Goal: Task Accomplishment & Management: Complete application form

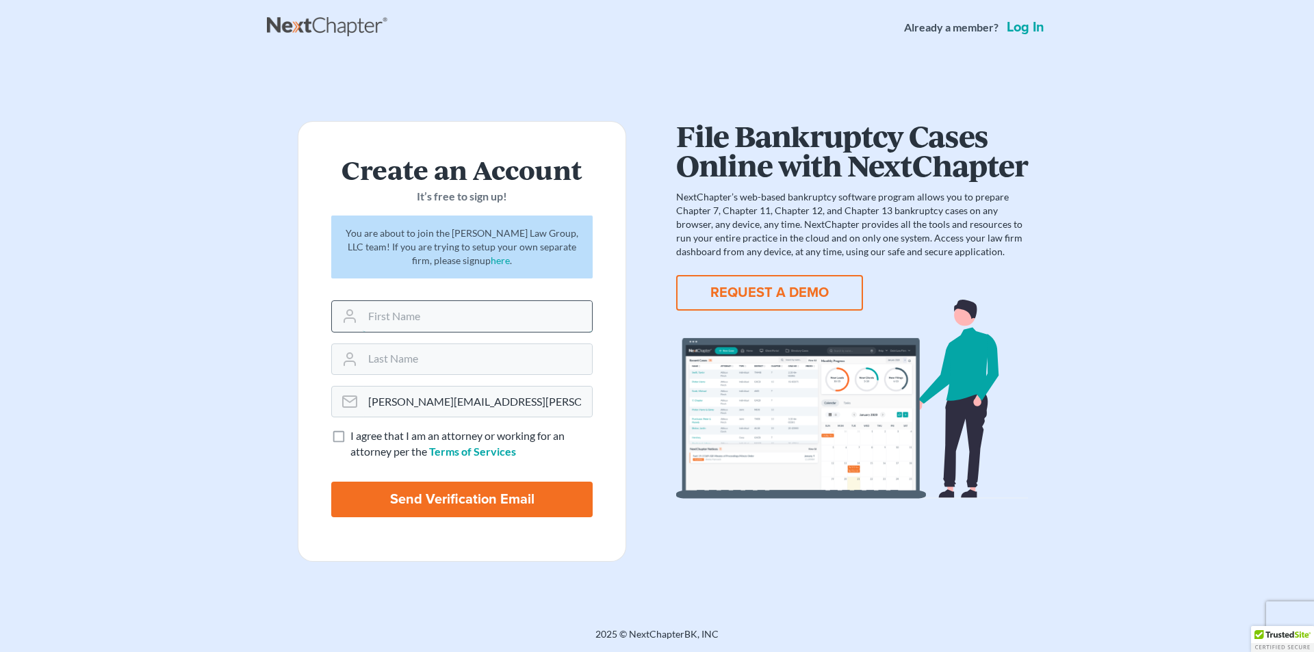
click at [367, 317] on input "text" at bounding box center [477, 316] width 229 height 30
type input "Daniel"
type input "Staeven"
click at [351, 440] on label "I agree that I am an attorney or working for an attorney per the Terms of Servi…" at bounding box center [472, 444] width 242 height 31
click at [356, 437] on input "I agree that I am an attorney or working for an attorney per the Terms of Servi…" at bounding box center [360, 433] width 9 height 9
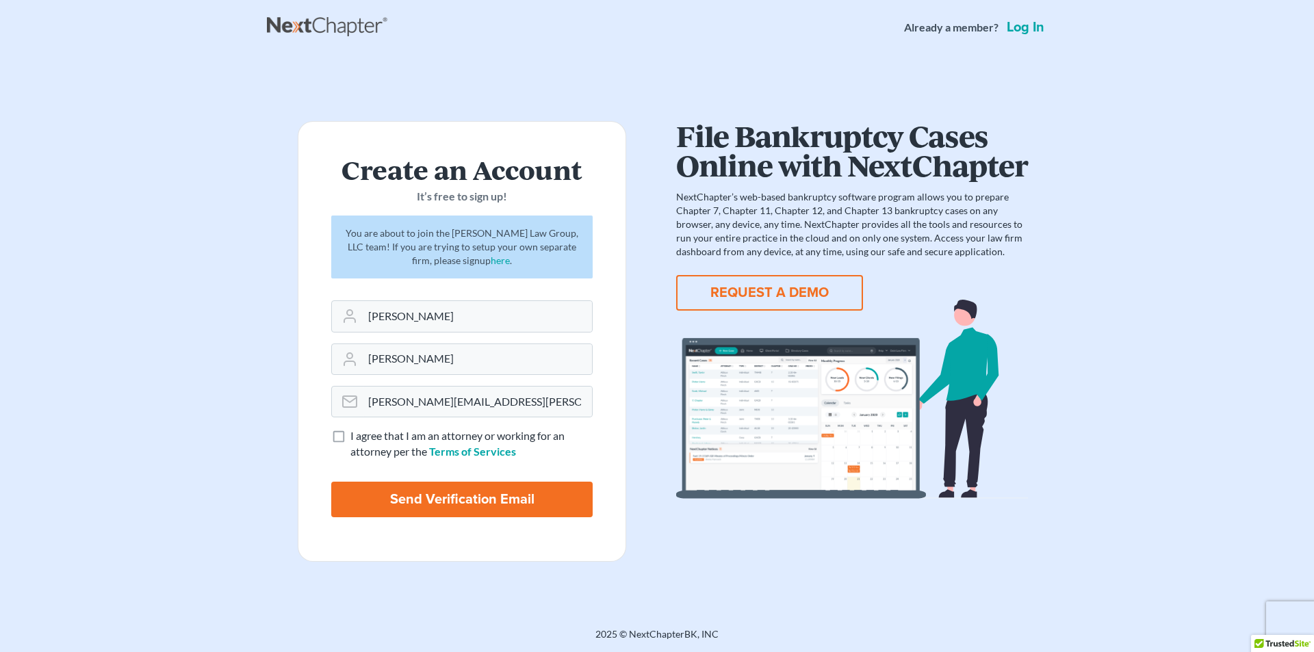
checkbox input "true"
click at [427, 500] on input "Send Verification Email" at bounding box center [462, 500] width 262 height 36
type input "Thinking..."
drag, startPoint x: 529, startPoint y: 402, endPoint x: 445, endPoint y: 399, distance: 84.3
click at [445, 399] on input "daniel.staeven@frosttaxlaw.com" at bounding box center [477, 402] width 229 height 30
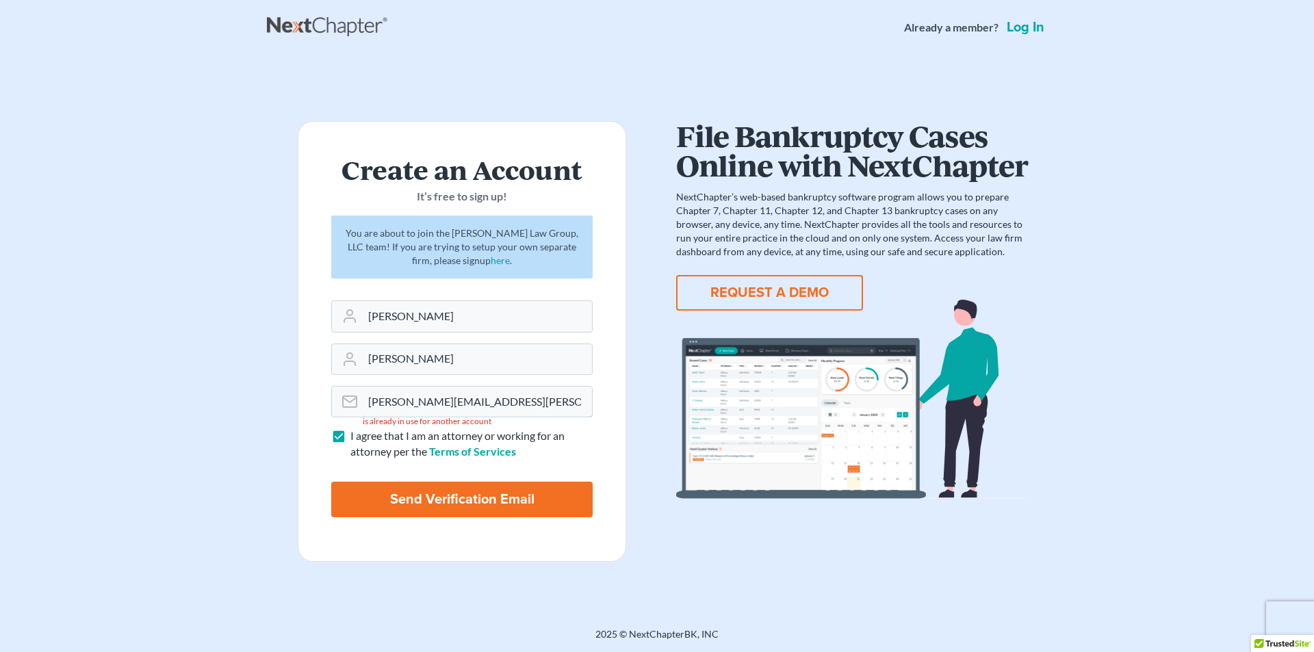
type input "[PERSON_NAME][EMAIL_ADDRESS][PERSON_NAME][DOMAIN_NAME]"
click at [446, 505] on input "Send Verification Email" at bounding box center [462, 500] width 262 height 36
type input "Thinking..."
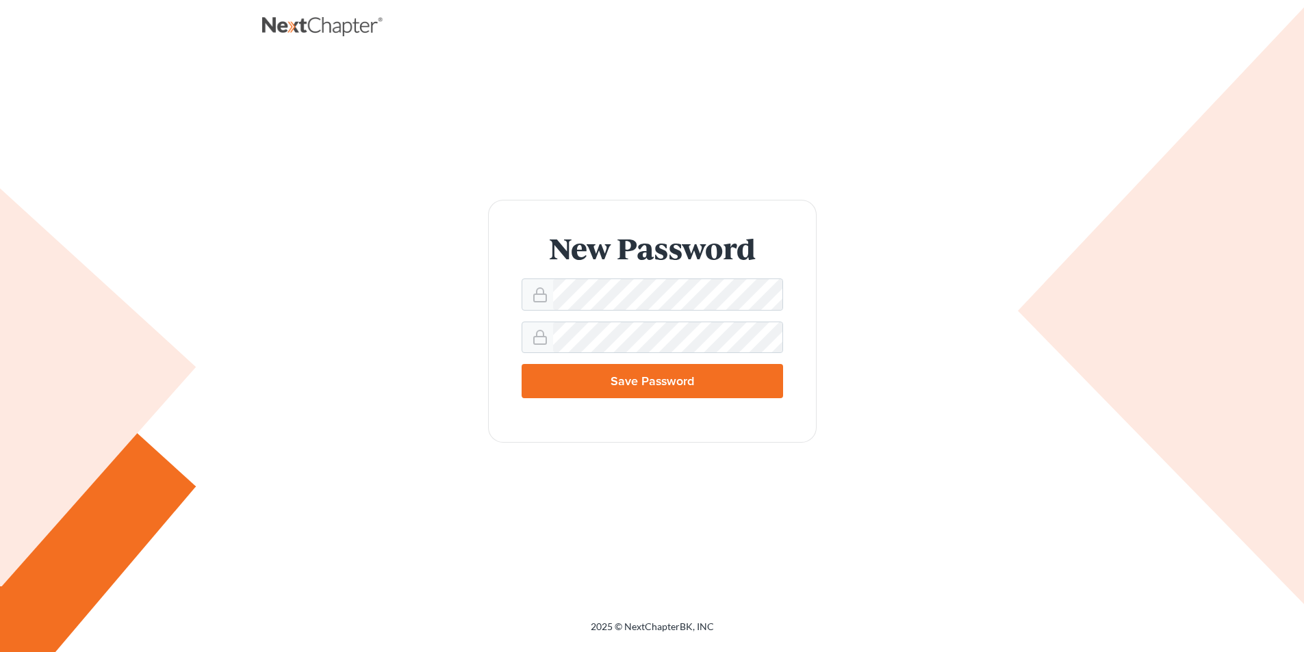
click at [664, 389] on input "Save Password" at bounding box center [653, 381] width 262 height 34
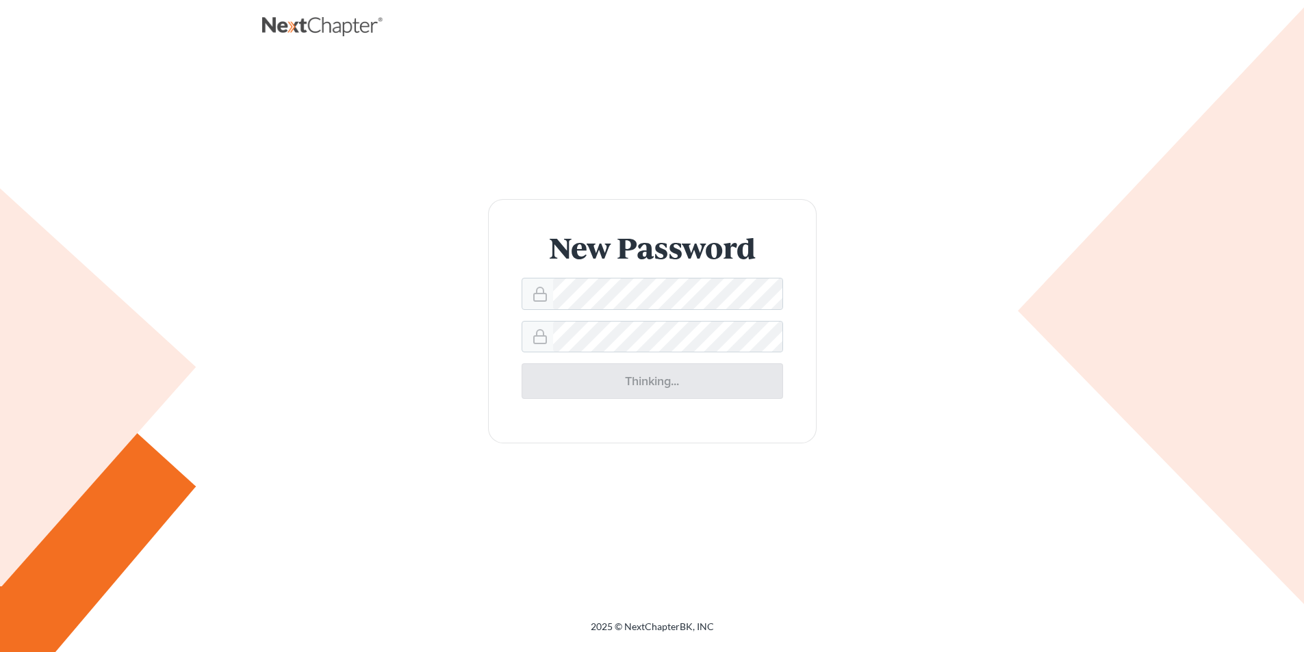
type input "Thinking..."
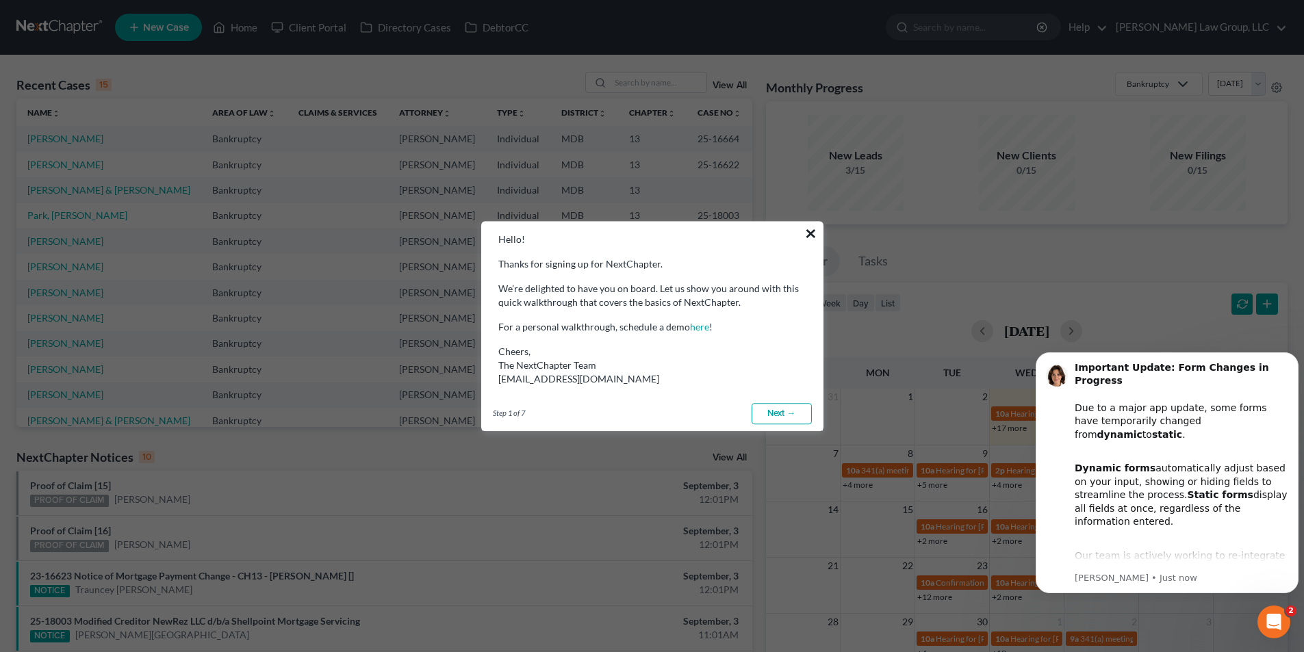
click at [808, 230] on button "×" at bounding box center [810, 234] width 13 height 22
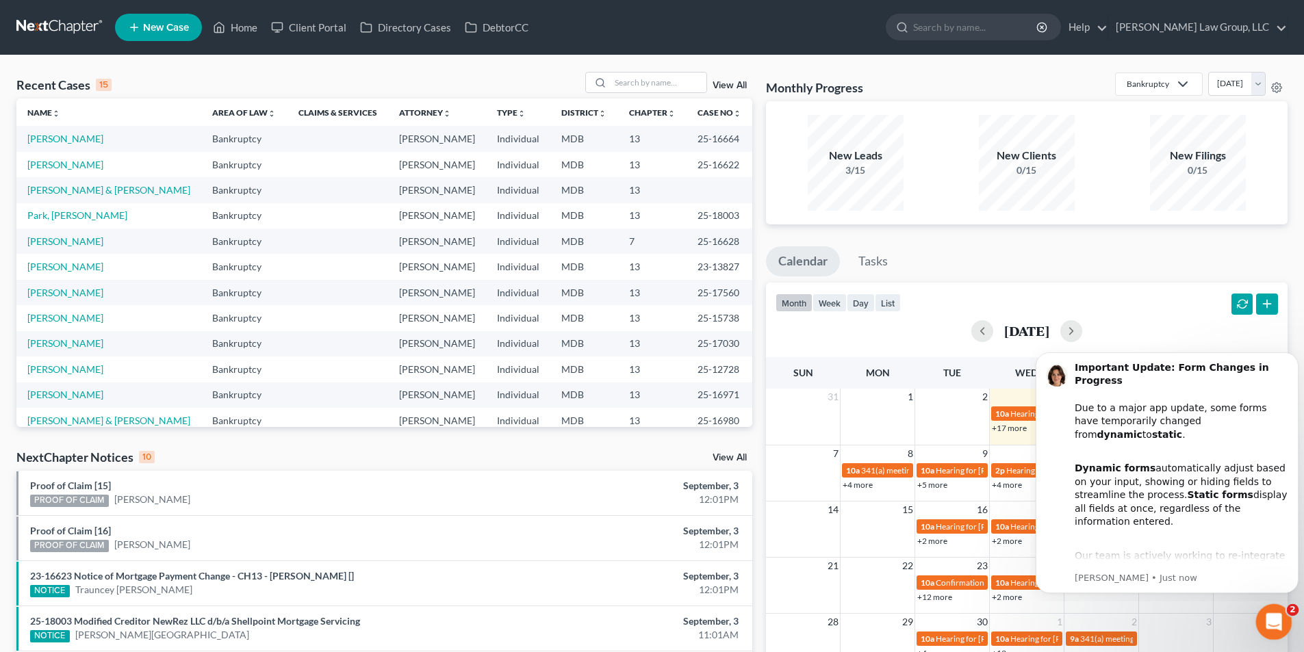
click at [1279, 610] on div "Open Intercom Messenger" at bounding box center [1271, 620] width 45 height 45
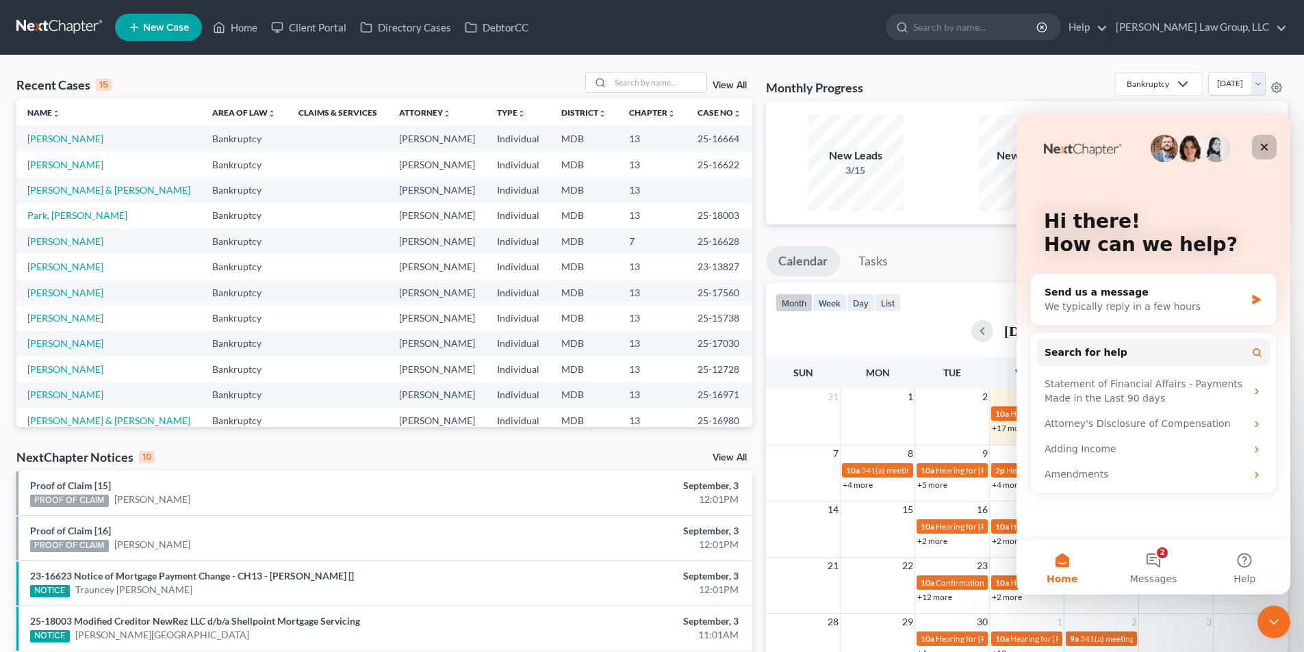
click at [1266, 146] on icon "Close" at bounding box center [1265, 148] width 8 height 8
